Goal: Information Seeking & Learning: Learn about a topic

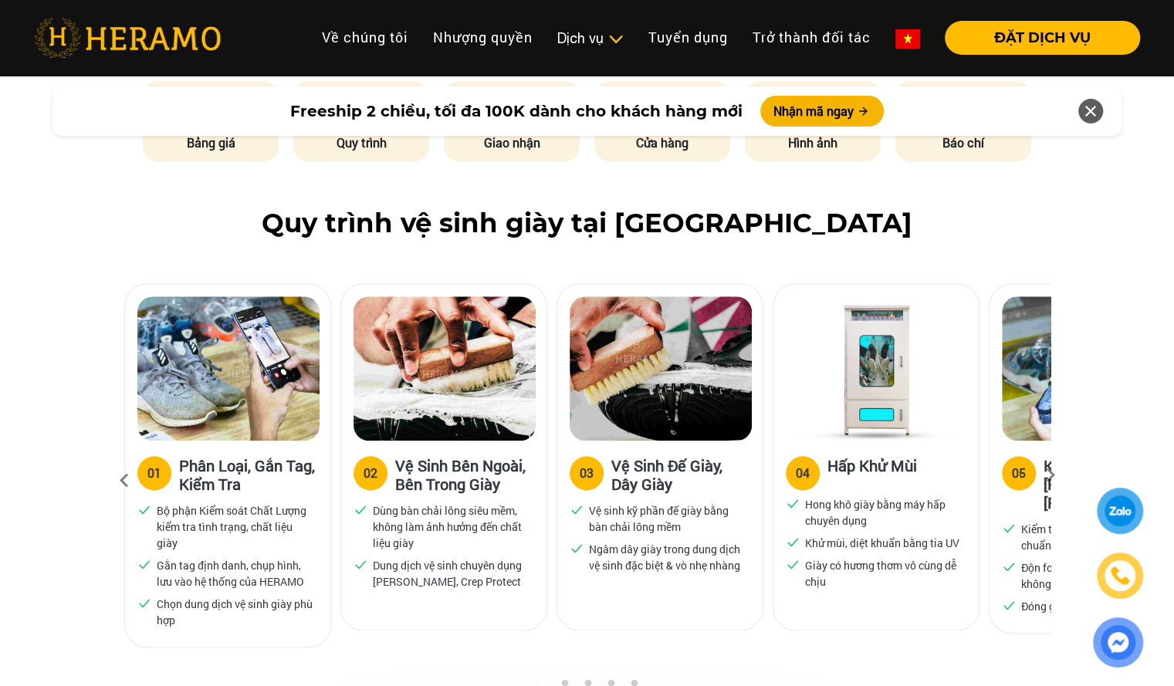
scroll to position [847, 0]
click at [1051, 478] on icon at bounding box center [1050, 480] width 28 height 10
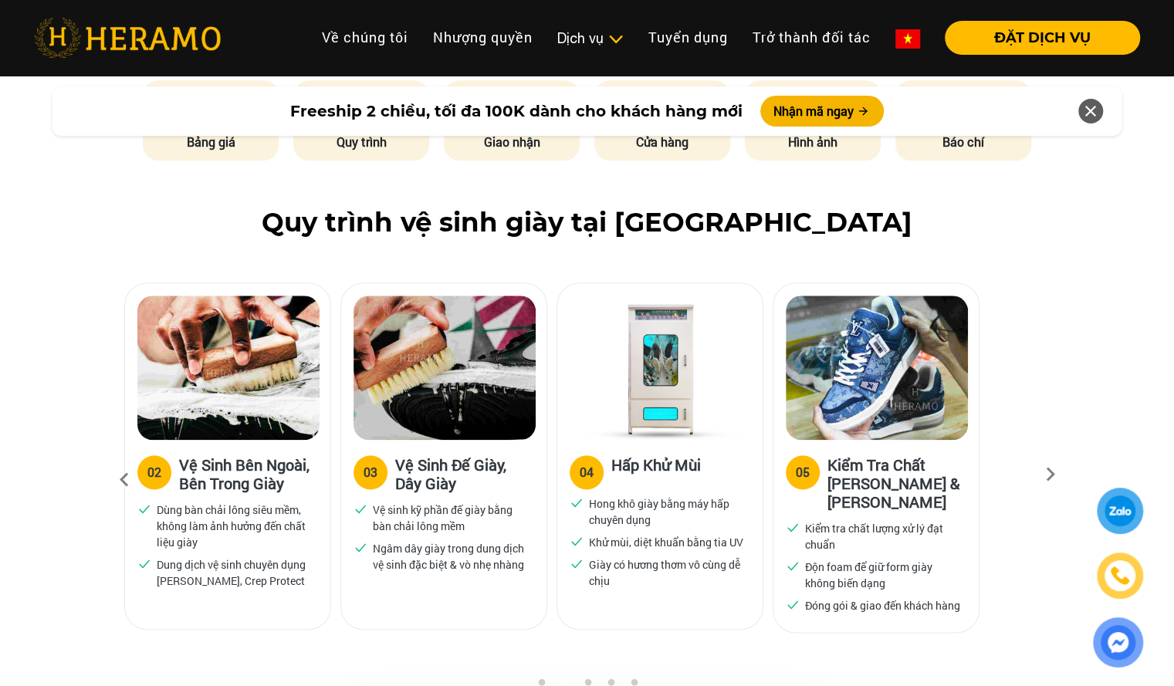
click at [1051, 478] on icon at bounding box center [1050, 480] width 28 height 10
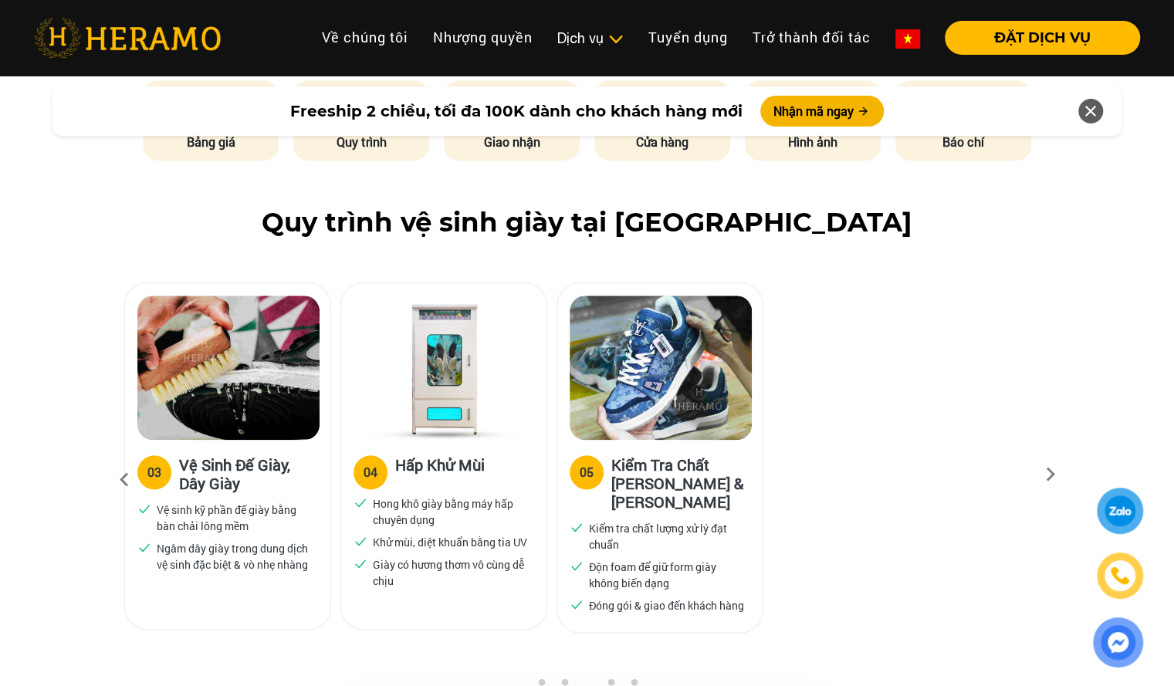
click at [1051, 478] on icon at bounding box center [1050, 480] width 28 height 10
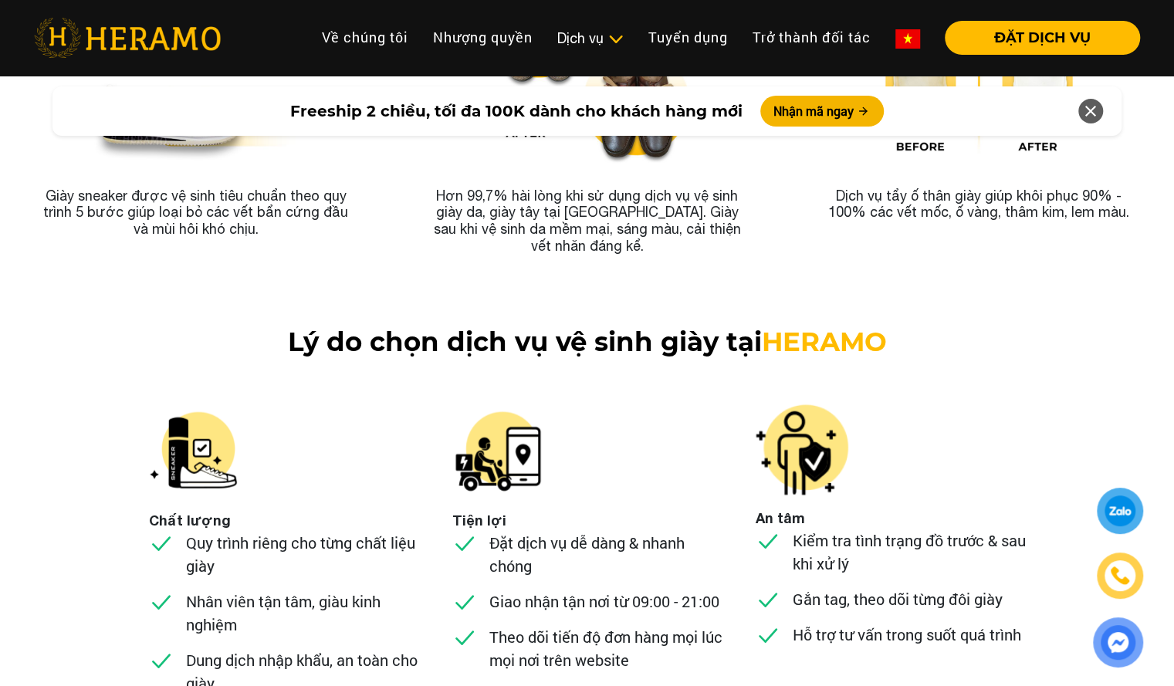
scroll to position [5525, 0]
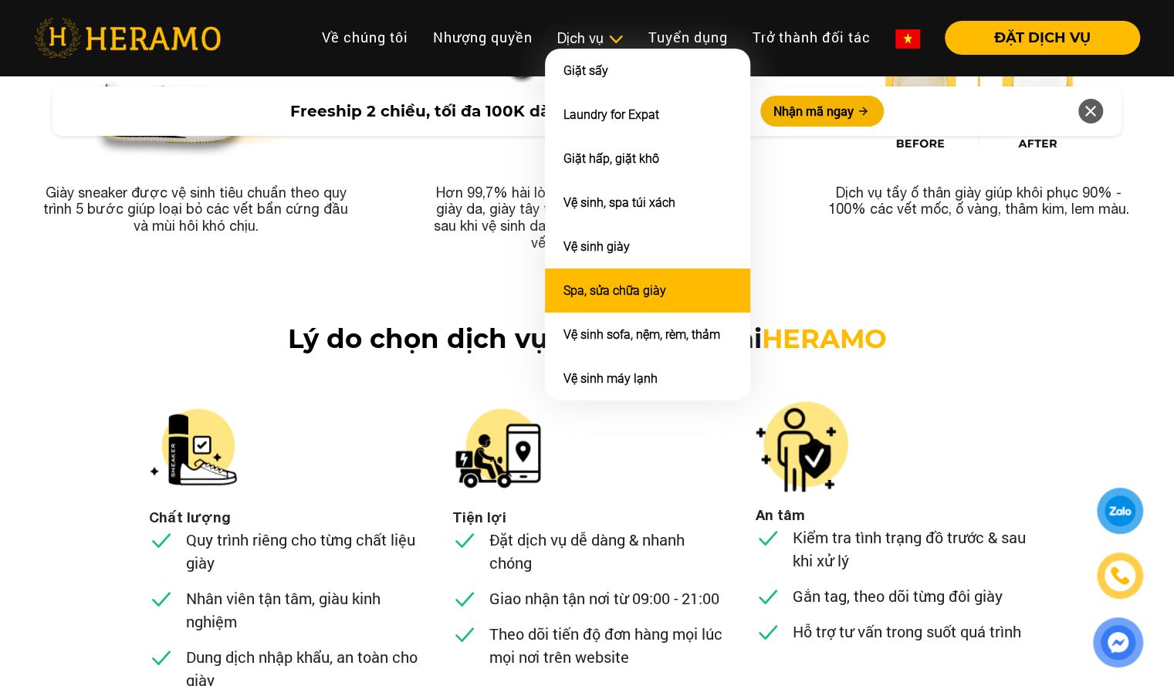
click at [619, 285] on link "Spa, sửa chữa giày" at bounding box center [614, 290] width 103 height 15
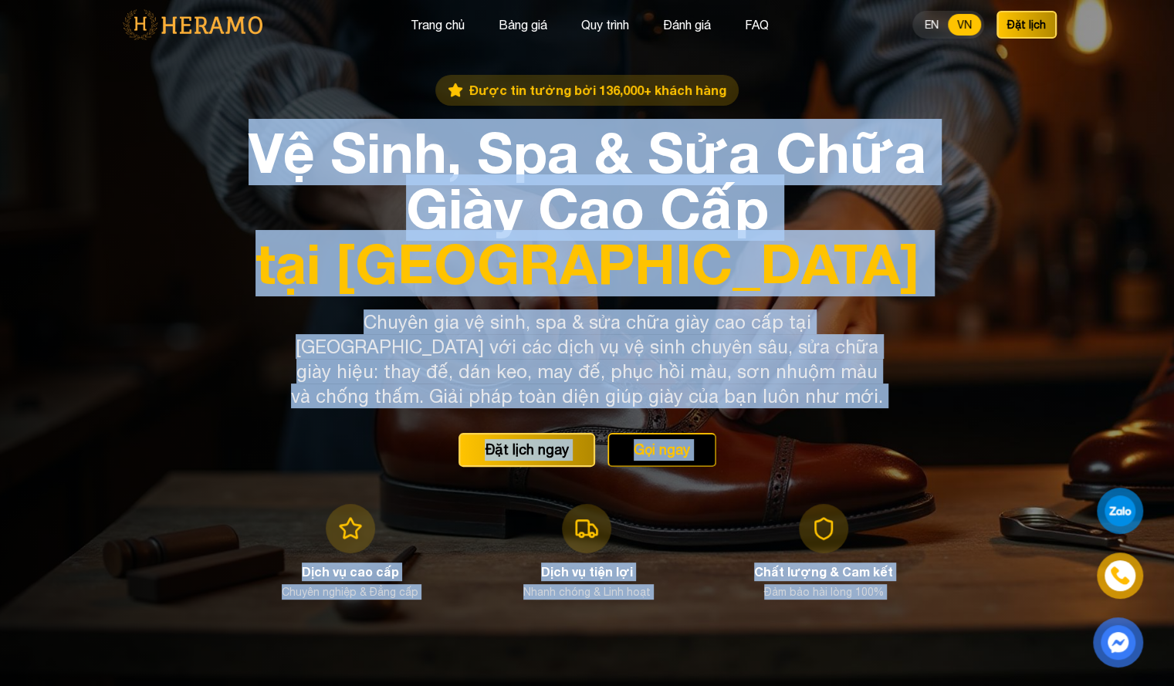
drag, startPoint x: 920, startPoint y: 326, endPoint x: 833, endPoint y: -66, distance: 402.1
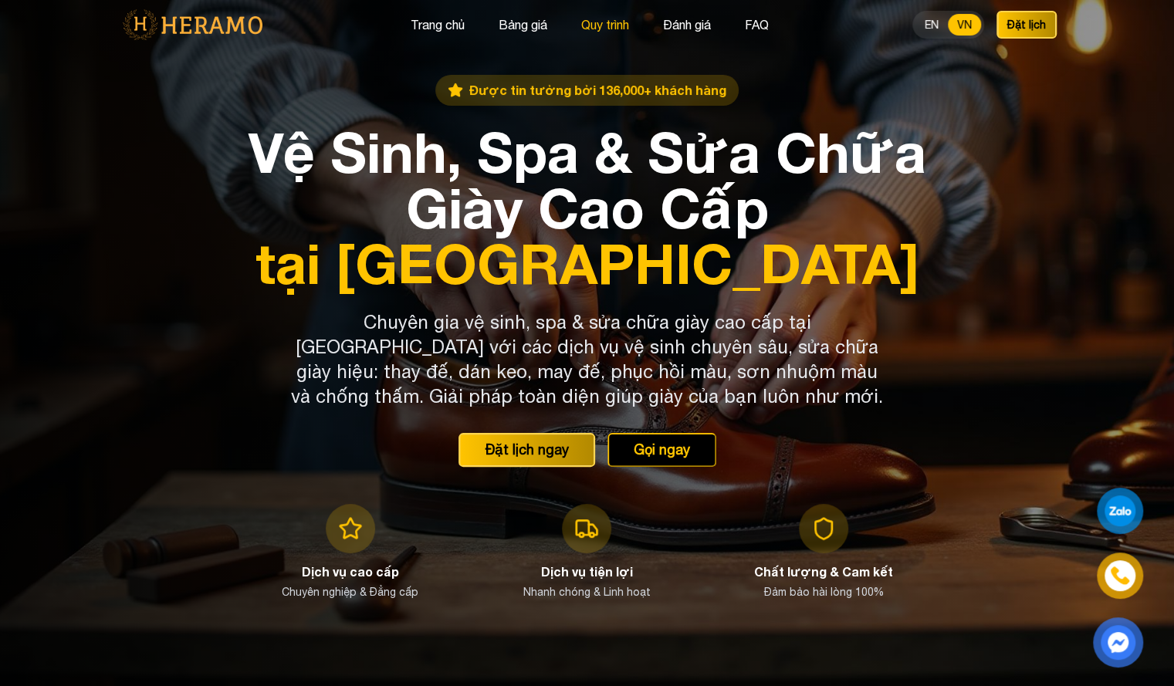
click at [614, 29] on button "Quy trình" at bounding box center [604, 25] width 57 height 20
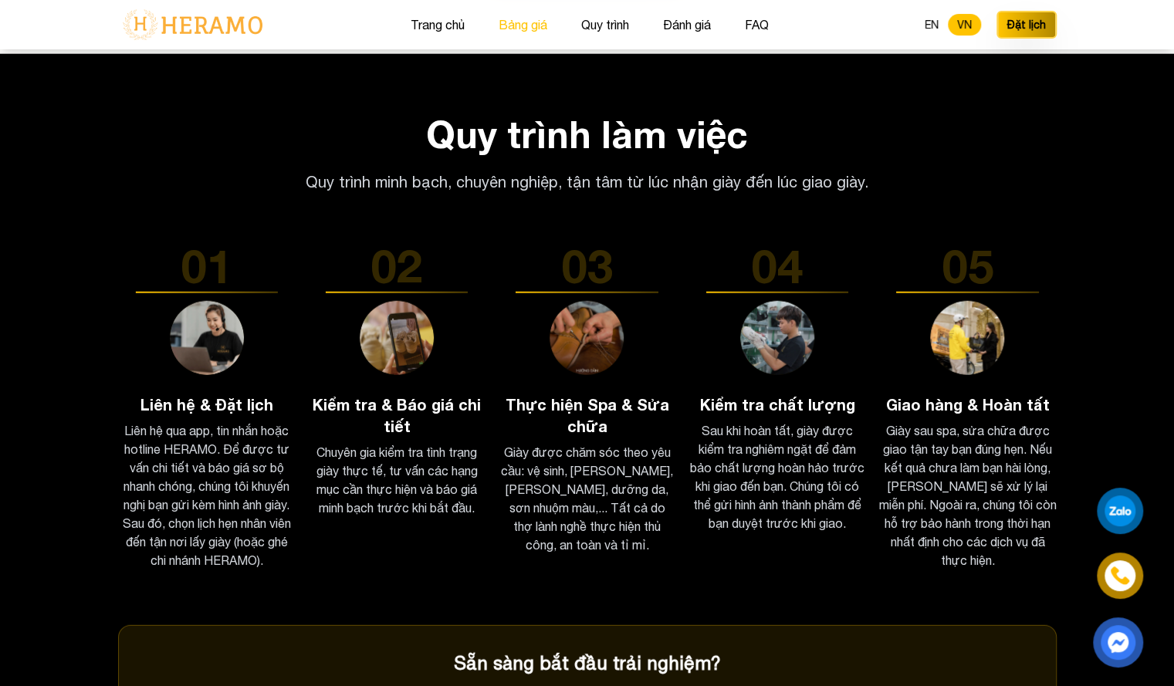
click at [527, 15] on button "Bảng giá" at bounding box center [523, 25] width 58 height 20
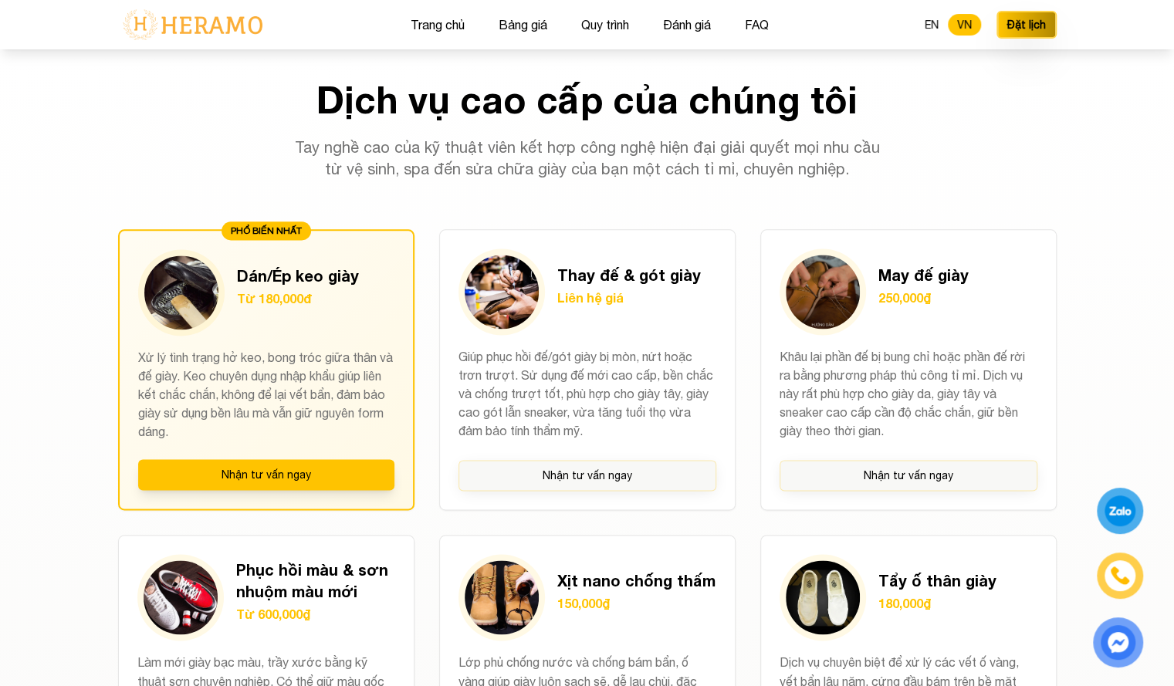
click at [586, 14] on div "Trang chủ Bảng giá Quy trình Đánh giá FAQ EN VN Đặt lịch" at bounding box center [587, 24] width 938 height 49
click at [590, 17] on button "Quy trình" at bounding box center [604, 25] width 57 height 20
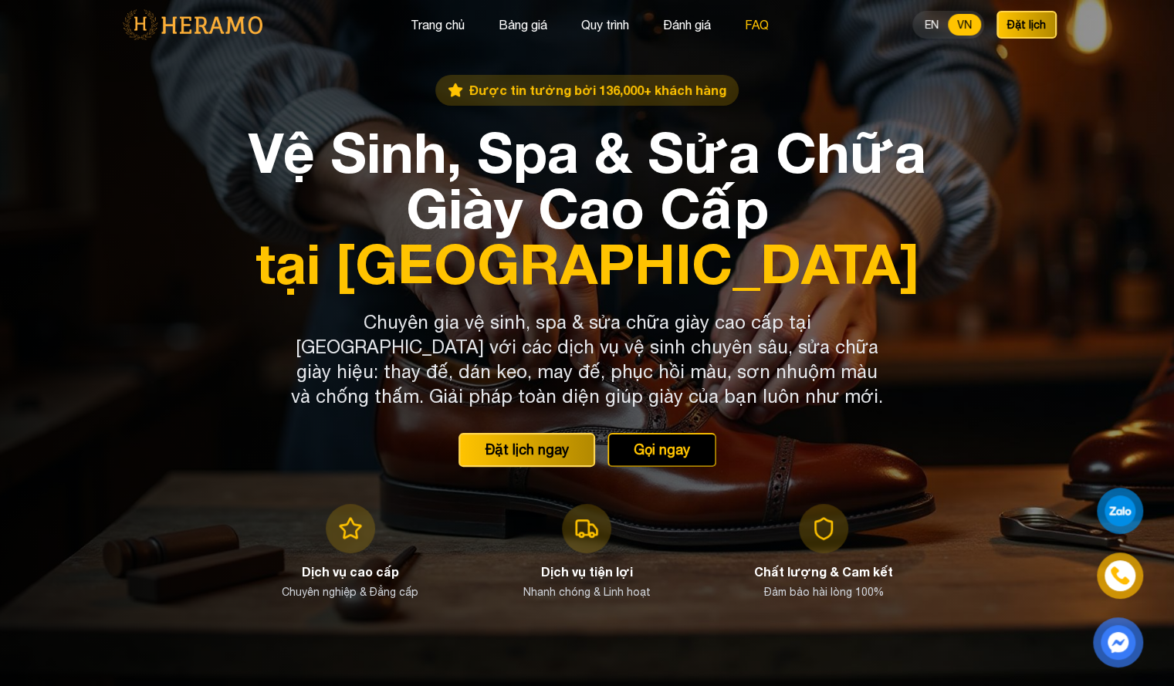
click at [755, 24] on button "FAQ" at bounding box center [756, 25] width 33 height 20
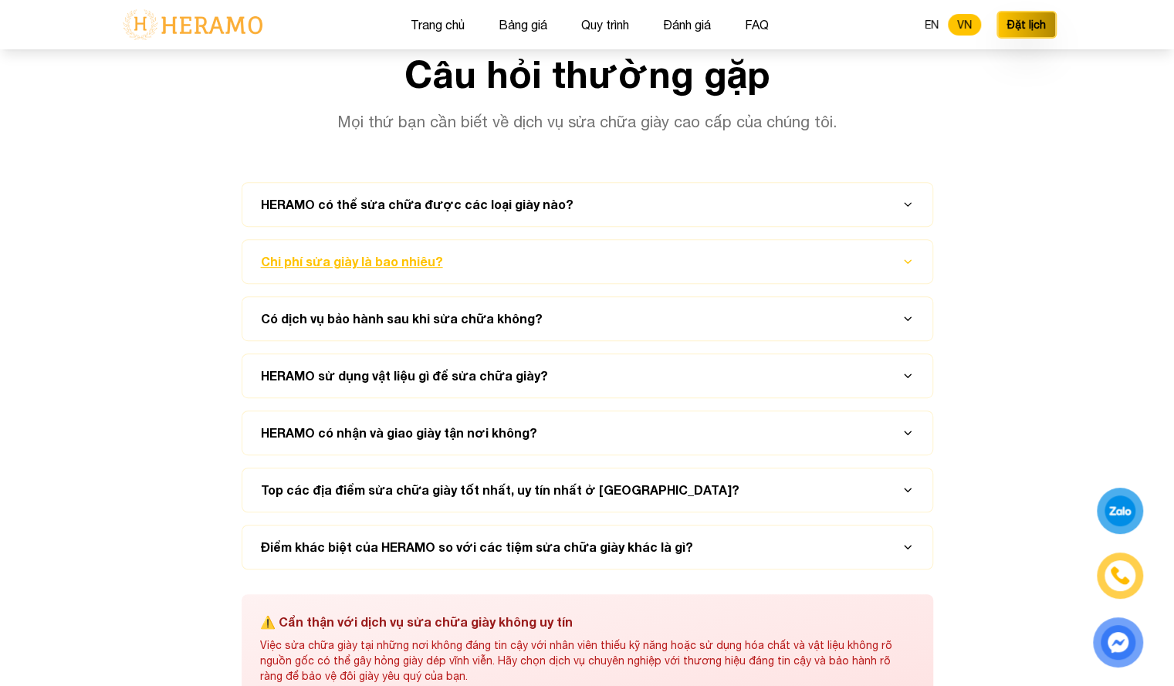
scroll to position [7352, 0]
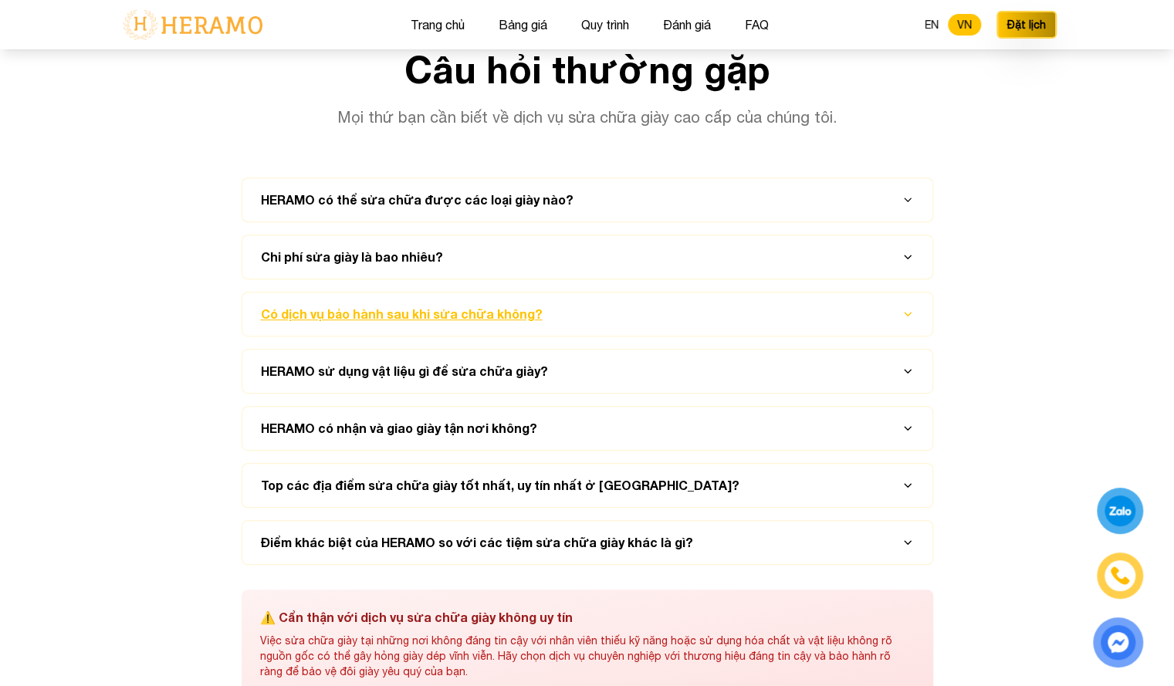
click at [570, 313] on button "Có dịch vụ bảo hành sau khi sửa chữa không?" at bounding box center [587, 313] width 653 height 43
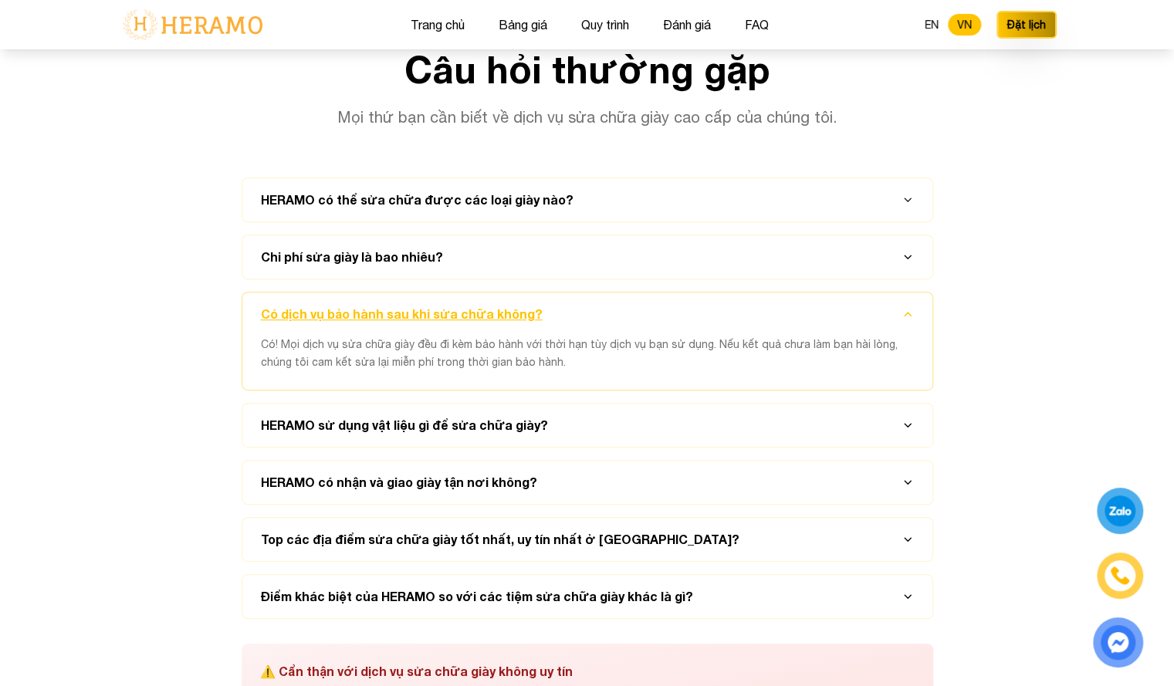
click at [570, 313] on button "Có dịch vụ bảo hành sau khi sửa chữa không?" at bounding box center [587, 313] width 653 height 43
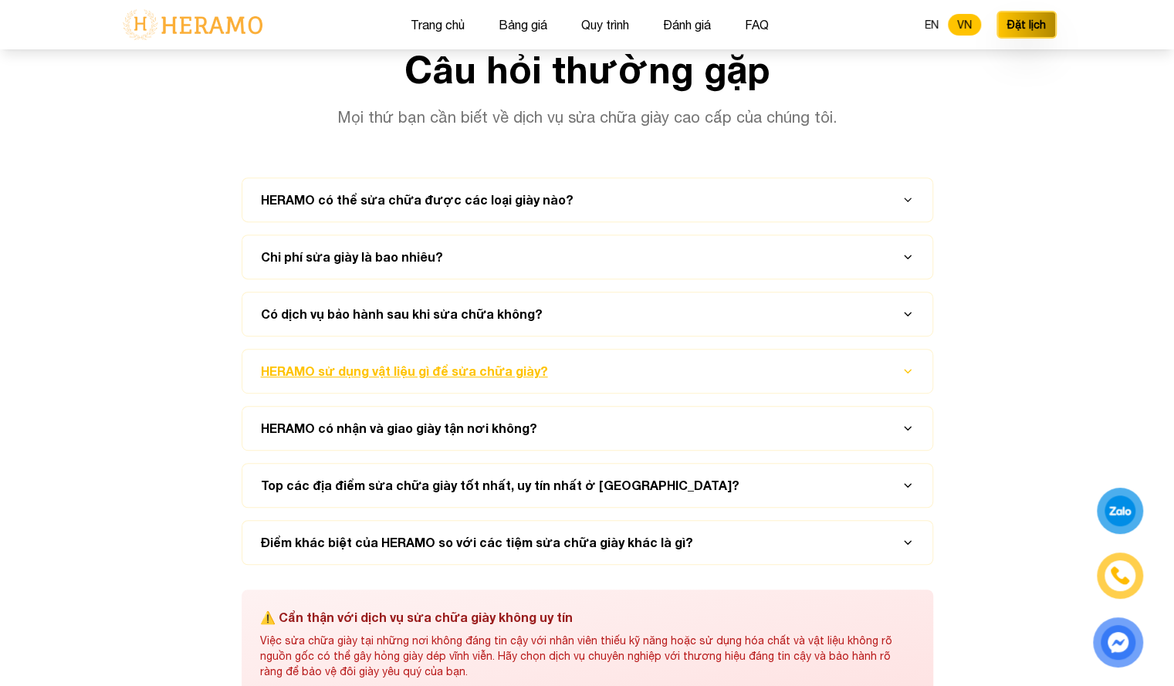
click at [519, 352] on button "HERAMO sử dụng vật liệu gì để sửa chữa giày?" at bounding box center [587, 371] width 653 height 43
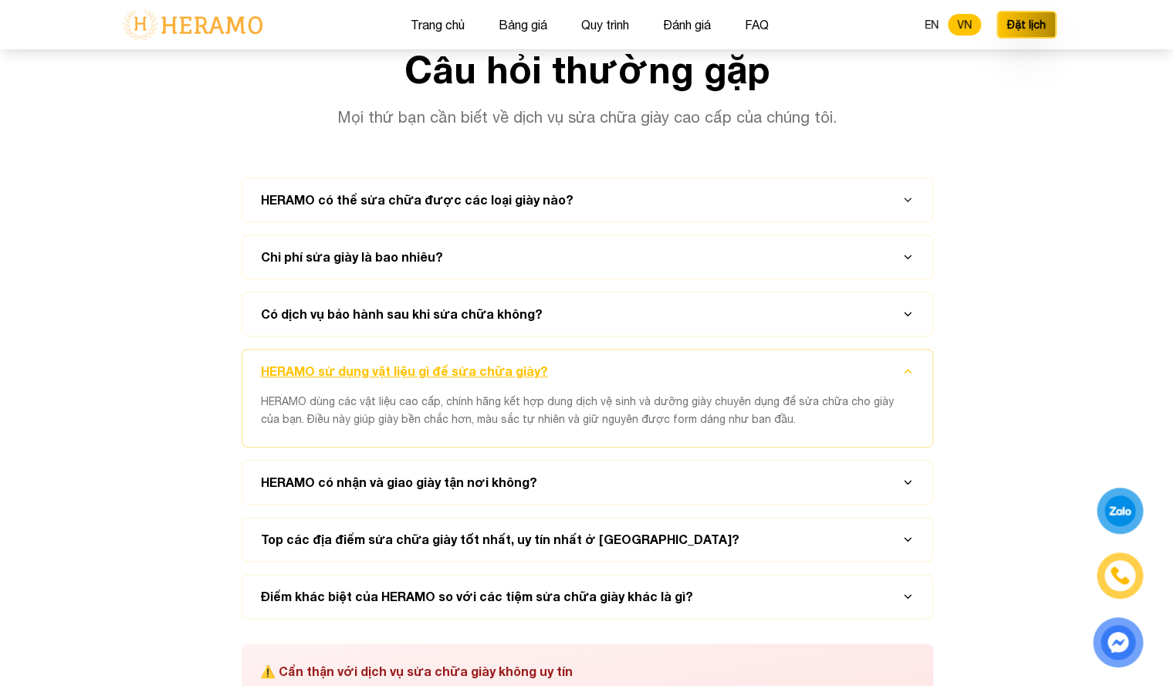
click at [528, 363] on button "HERAMO sử dụng vật liệu gì để sửa chữa giày?" at bounding box center [587, 371] width 653 height 43
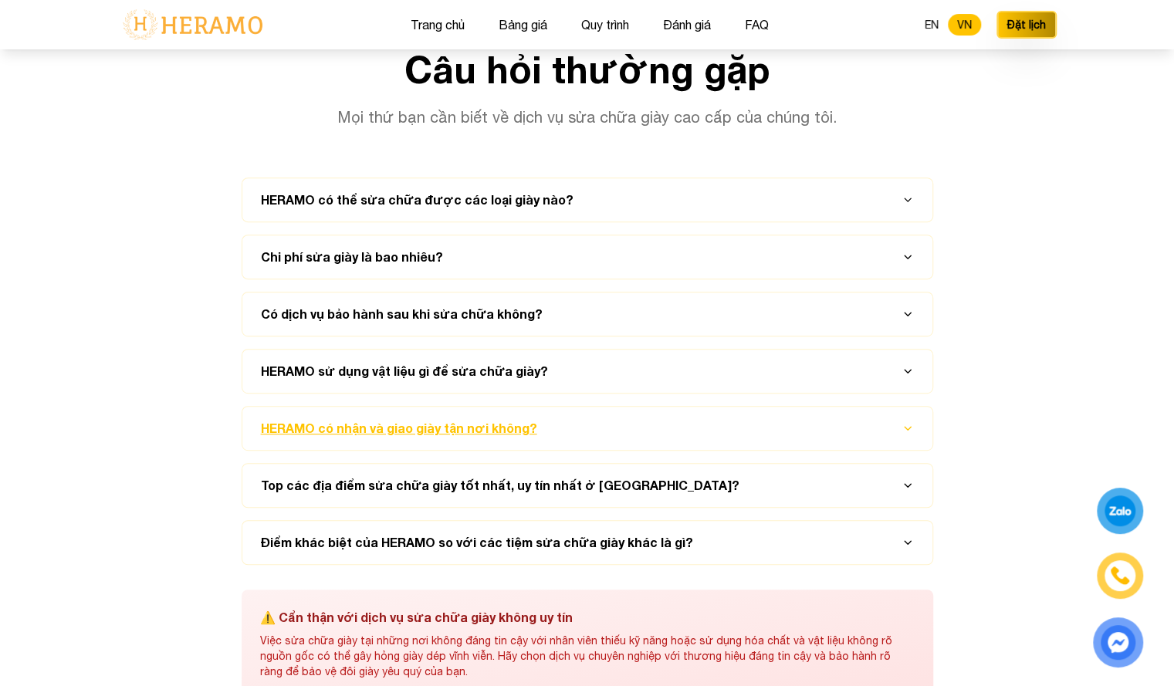
click at [498, 417] on button "HERAMO có nhận và giao giày tận nơi không?" at bounding box center [587, 428] width 653 height 43
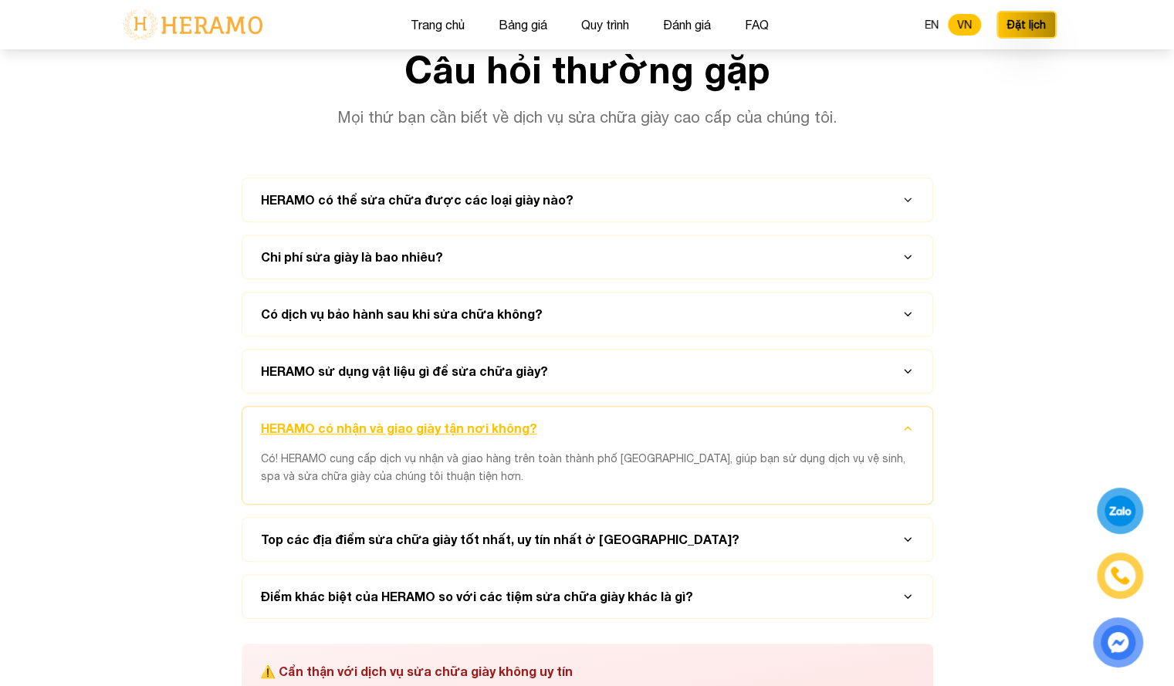
click at [498, 417] on button "HERAMO có nhận và giao giày tận nơi không?" at bounding box center [587, 428] width 653 height 43
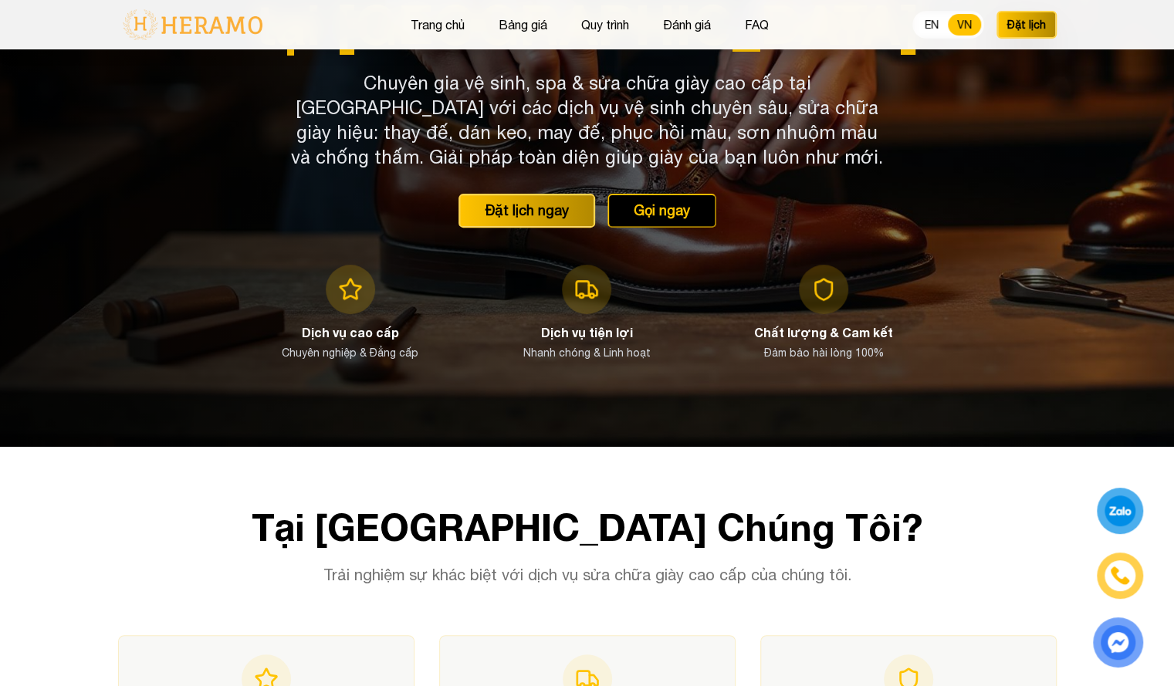
scroll to position [0, 0]
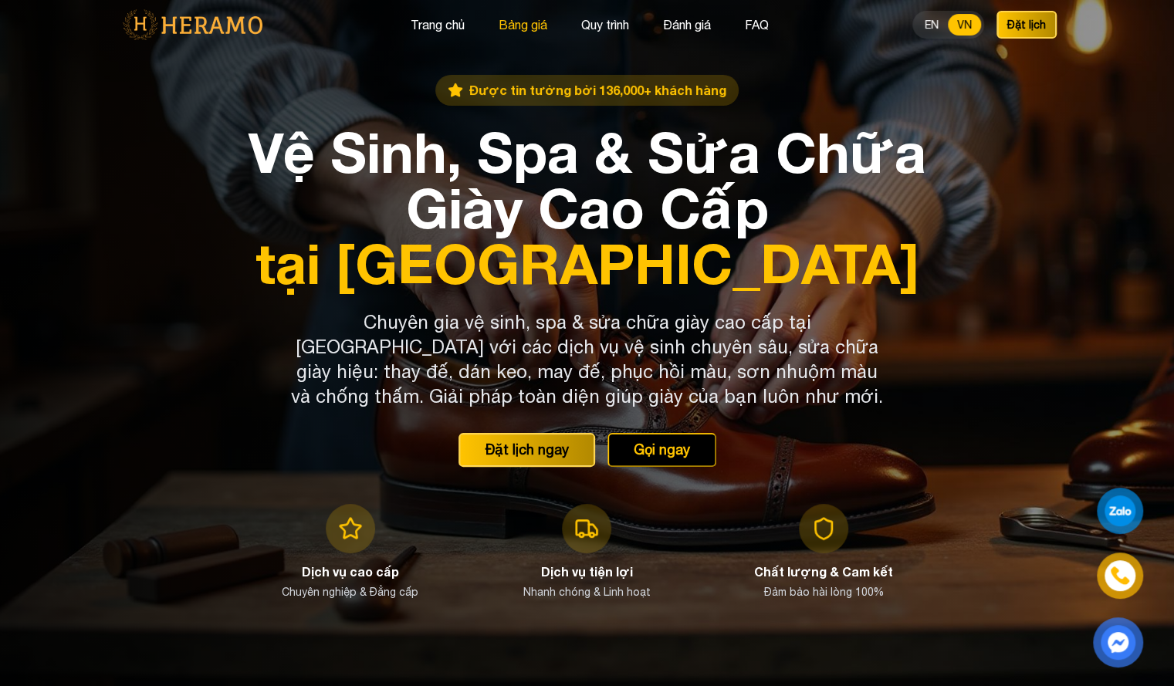
click at [505, 19] on button "Bảng giá" at bounding box center [523, 25] width 58 height 20
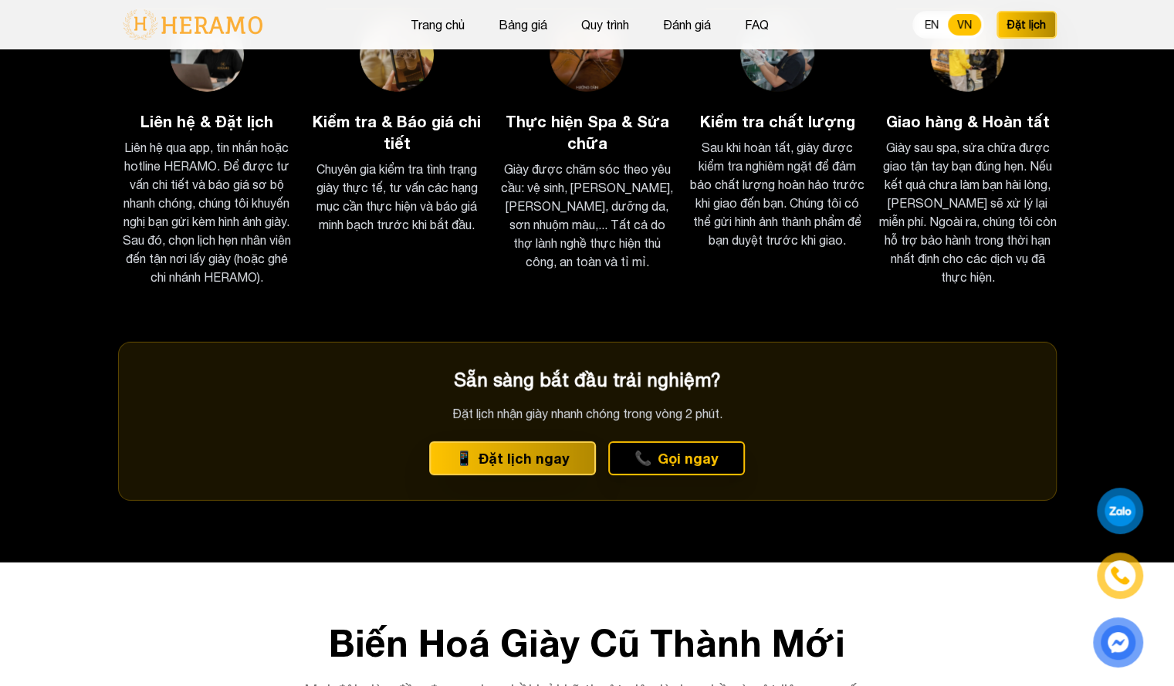
scroll to position [2620, 0]
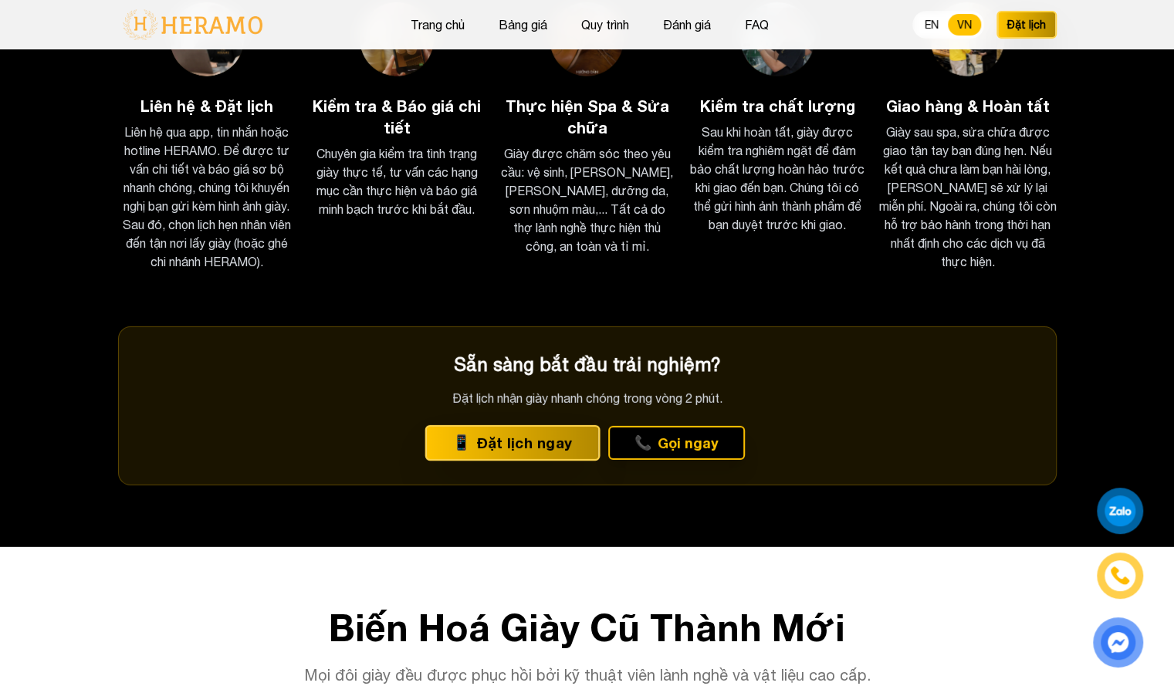
click at [511, 448] on button "📱 Đặt lịch ngay" at bounding box center [512, 442] width 175 height 35
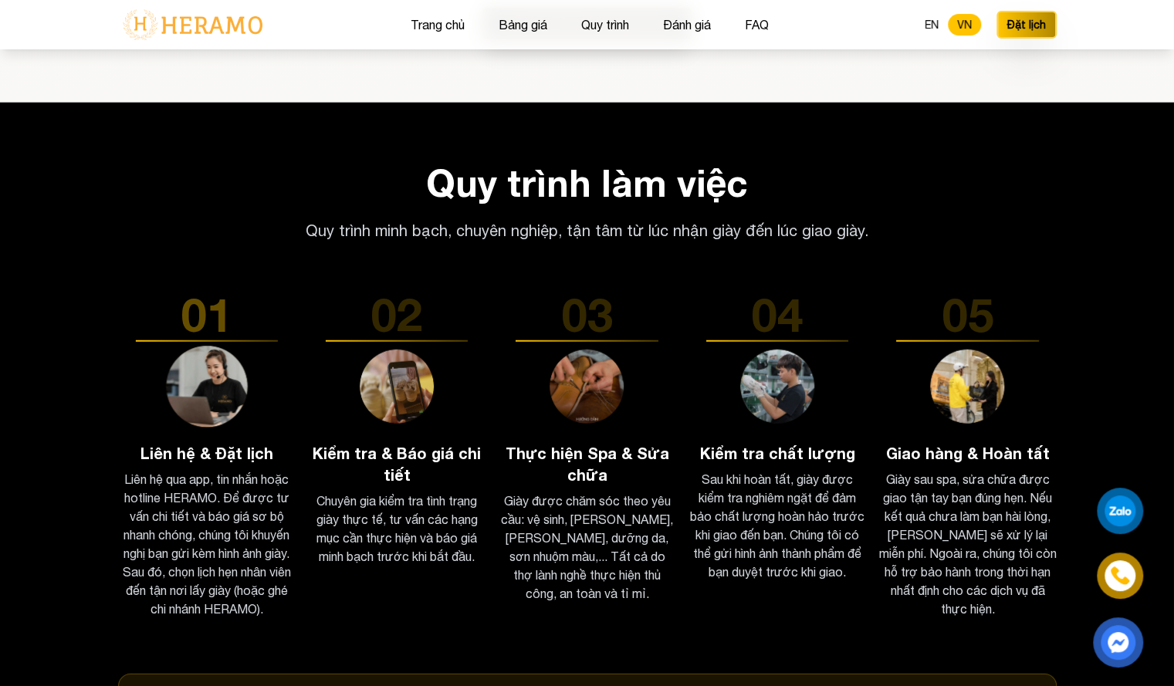
scroll to position [2275, 0]
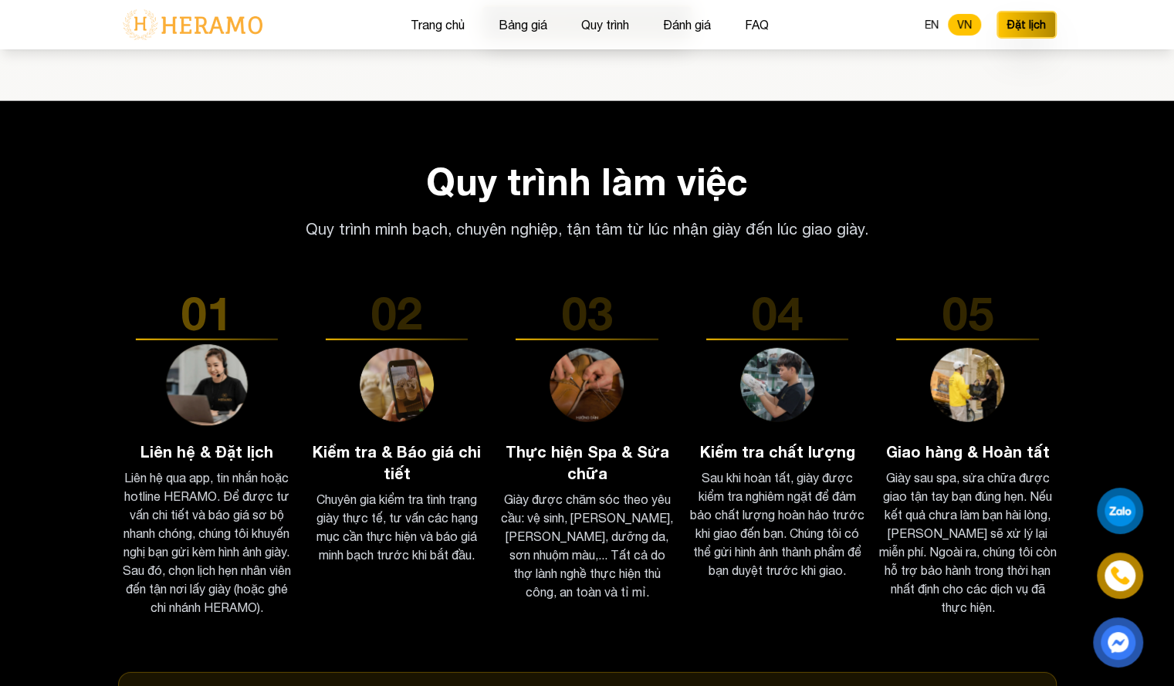
click at [222, 405] on img at bounding box center [207, 385] width 82 height 82
click at [252, 453] on h3 "Liên hệ & Đặt lịch" at bounding box center [206, 452] width 177 height 22
drag, startPoint x: 245, startPoint y: 586, endPoint x: 259, endPoint y: 601, distance: 20.8
click at [259, 601] on p "Liên hệ qua app, tin nhắn hoặc hotline HERAMO. Để được tư vấn chi tiết và báo g…" at bounding box center [206, 542] width 177 height 148
click at [293, 603] on p "Liên hệ qua app, tin nhắn hoặc hotline HERAMO. Để được tư vấn chi tiết và báo g…" at bounding box center [206, 542] width 177 height 148
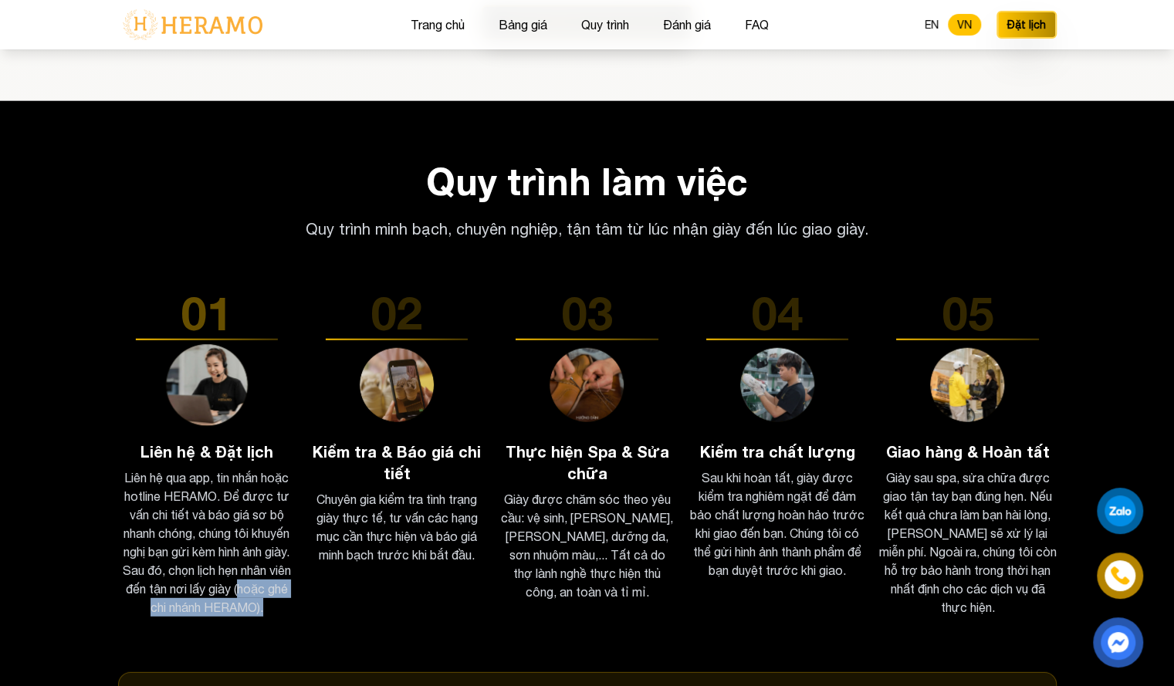
drag, startPoint x: 238, startPoint y: 587, endPoint x: 265, endPoint y: 601, distance: 30.4
click at [265, 601] on p "Liên hệ qua app, tin nhắn hoặc hotline HERAMO. Để được tư vấn chi tiết và báo g…" at bounding box center [206, 542] width 177 height 148
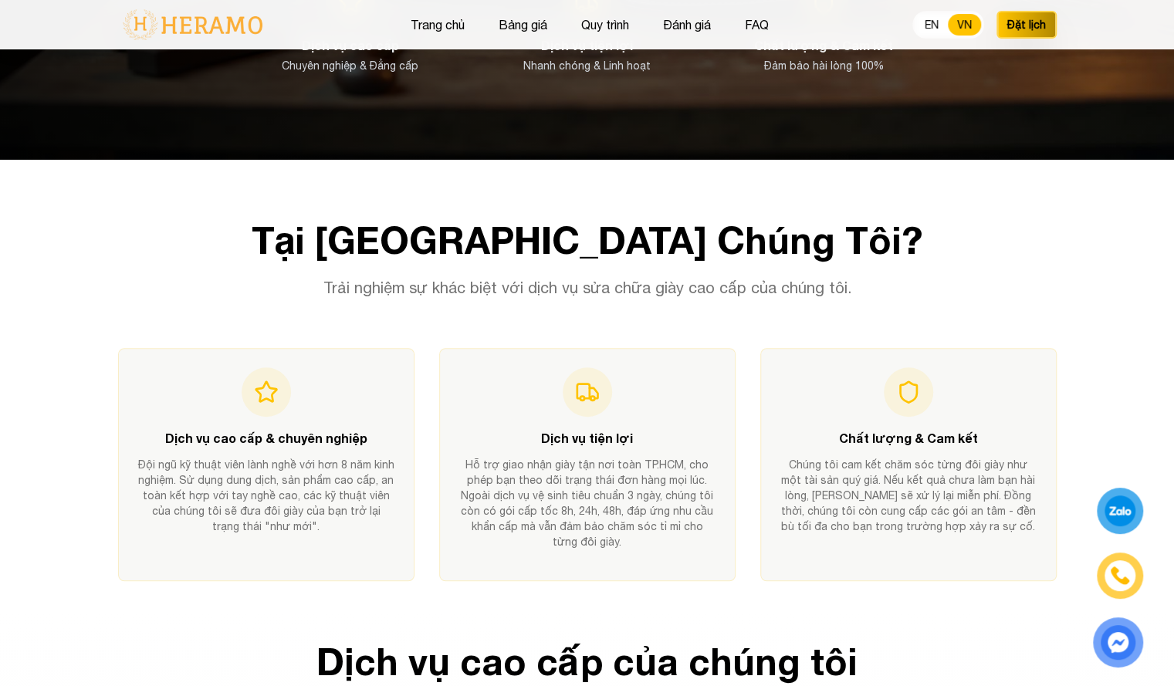
scroll to position [0, 0]
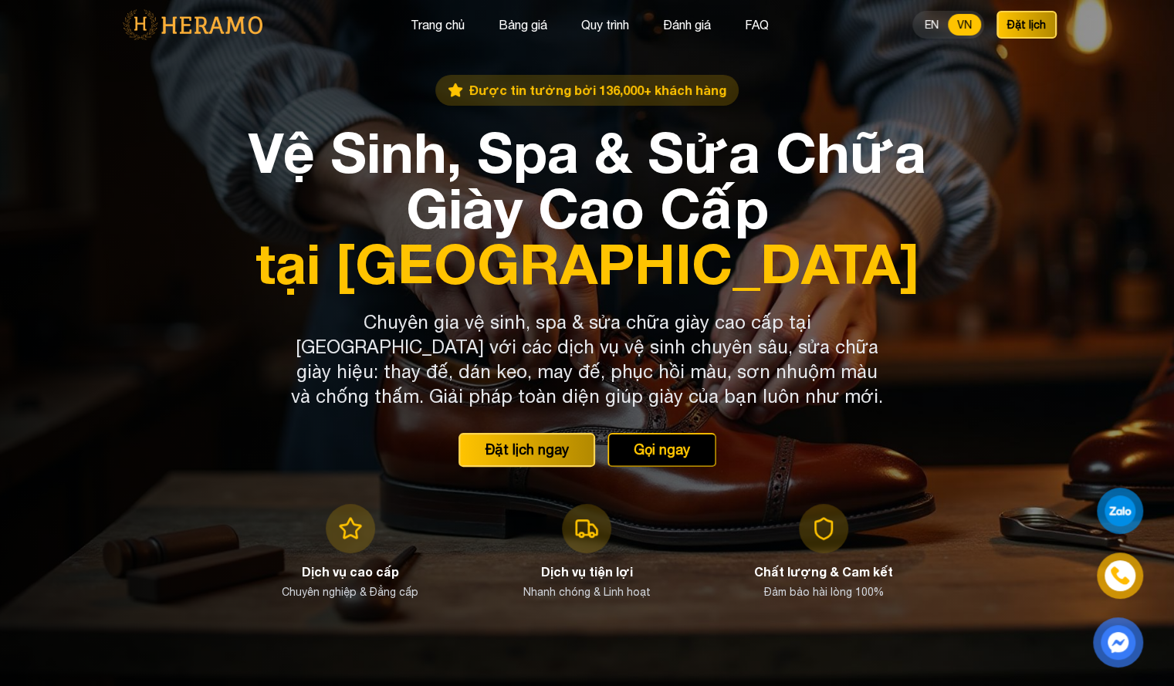
click at [617, 39] on div "Trang chủ Bảng giá Quy trình Đánh giá FAQ EN VN Đặt lịch" at bounding box center [587, 24] width 938 height 49
click at [667, 21] on button "Đánh giá" at bounding box center [686, 25] width 57 height 20
drag, startPoint x: 597, startPoint y: 25, endPoint x: 509, endPoint y: 28, distance: 88.0
click at [509, 28] on div "Trang chủ Bảng giá Quy trình Đánh giá FAQ" at bounding box center [589, 25] width 367 height 20
click at [509, 28] on button "Bảng giá" at bounding box center [523, 25] width 58 height 20
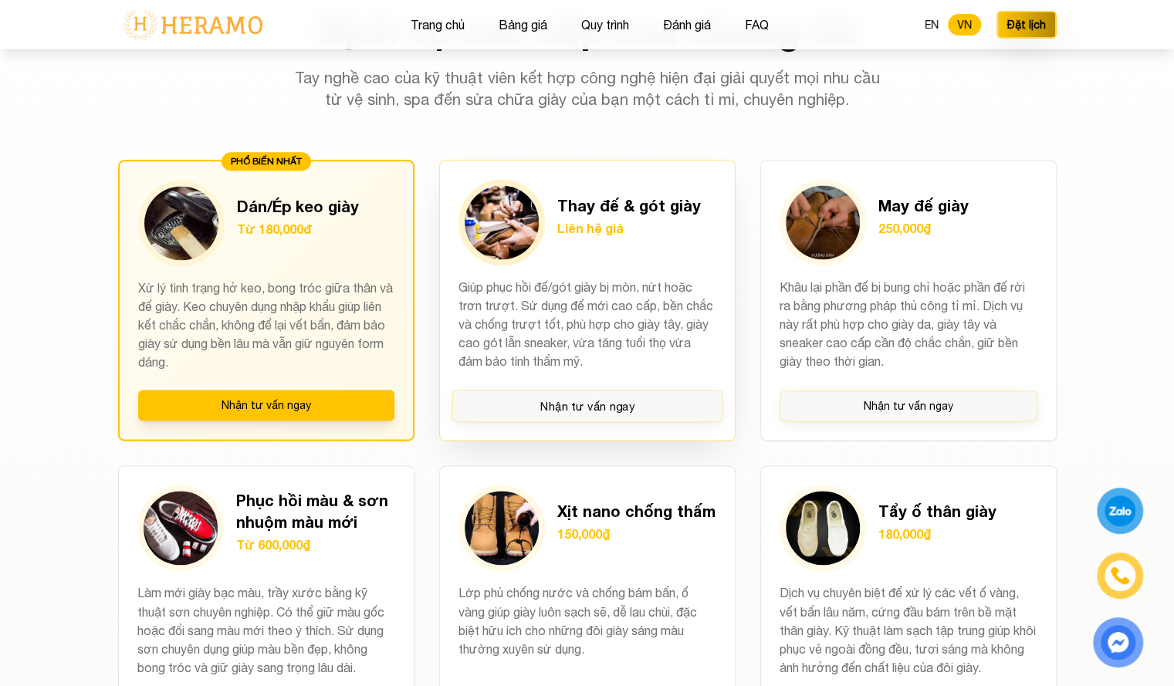
scroll to position [1110, 0]
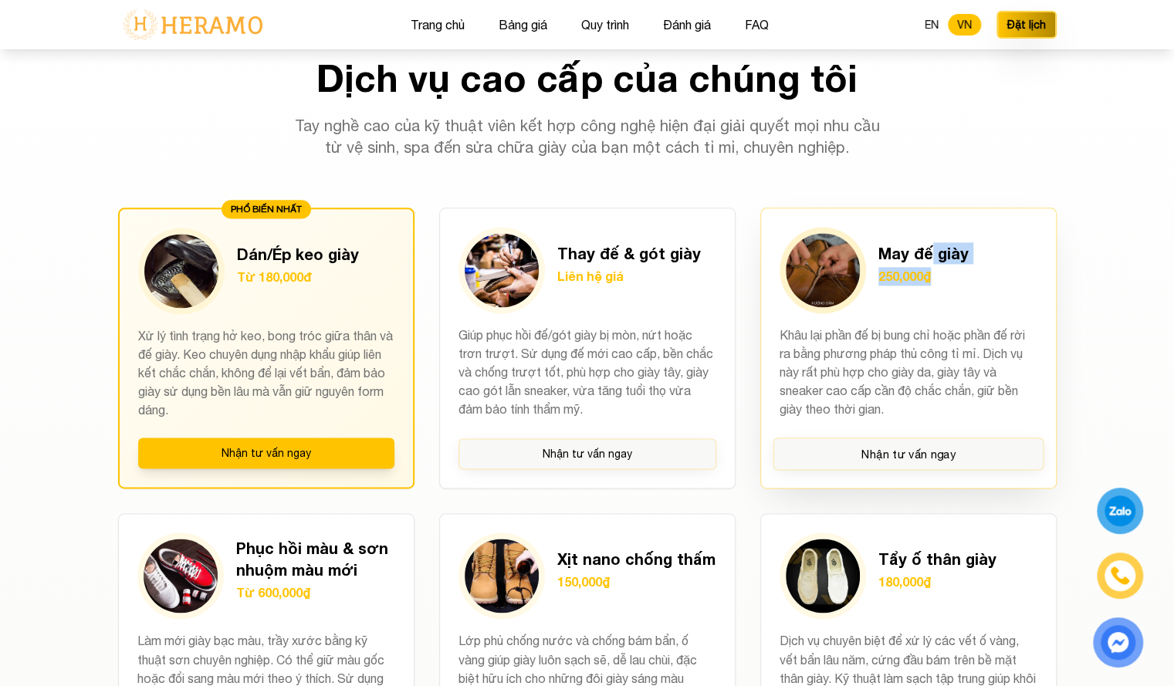
drag, startPoint x: 928, startPoint y: 262, endPoint x: 936, endPoint y: 275, distance: 15.9
click at [936, 275] on div "May đế giày 250,000₫" at bounding box center [923, 270] width 90 height 56
click at [1133, 306] on section "Dịch vụ cao cấp của chúng tôi Tay nghề cao của kỹ thuật viên kết hợp công nghệ …" at bounding box center [587, 648] width 1174 height 1238
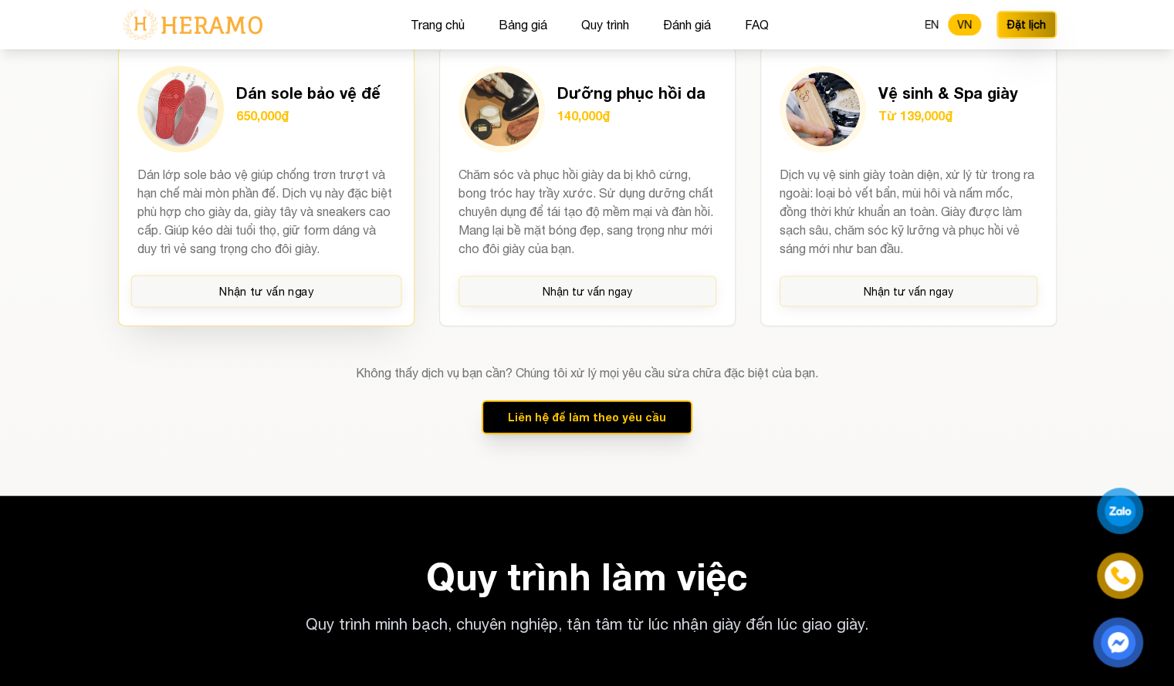
scroll to position [1787, 0]
